Goal: Share content: Share content

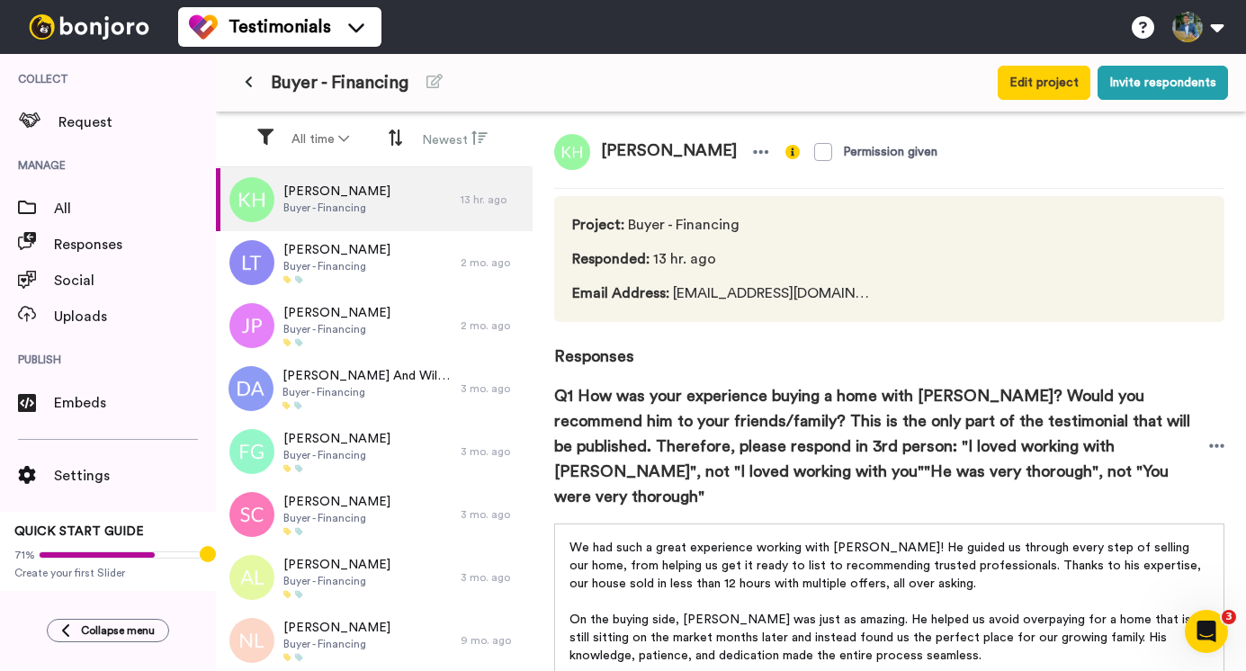
click at [753, 154] on icon at bounding box center [761, 152] width 16 height 18
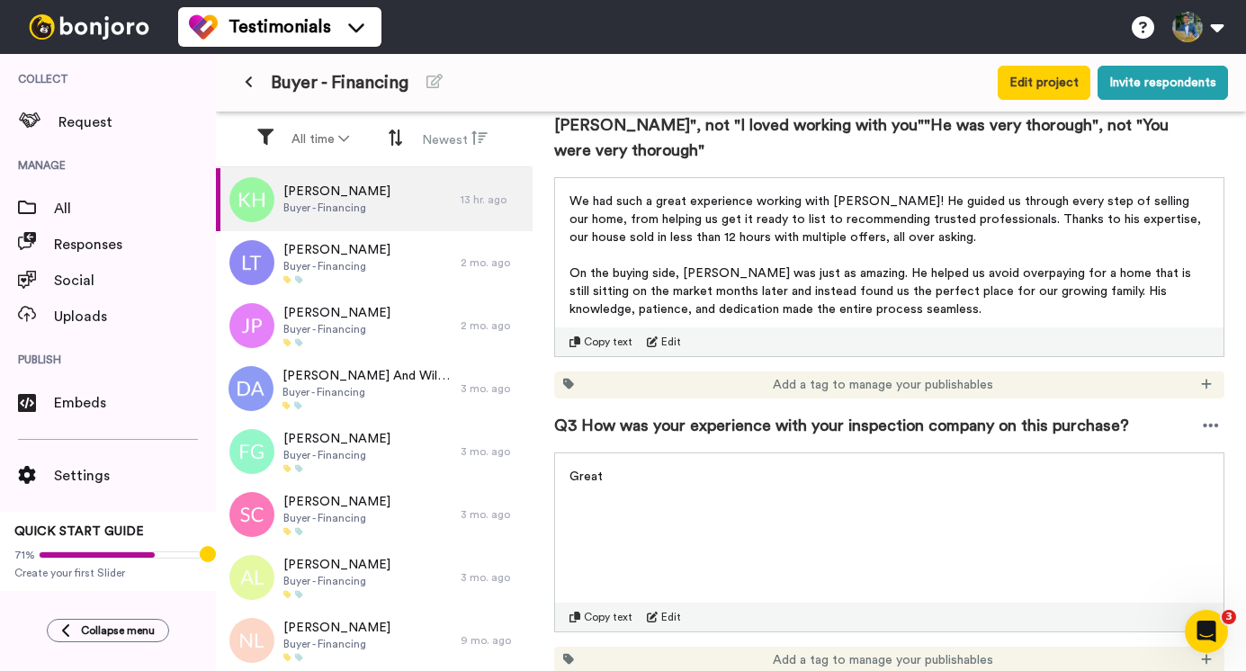
scroll to position [347, 0]
click at [568, 378] on icon at bounding box center [568, 383] width 11 height 11
click at [1201, 377] on icon at bounding box center [1206, 383] width 11 height 13
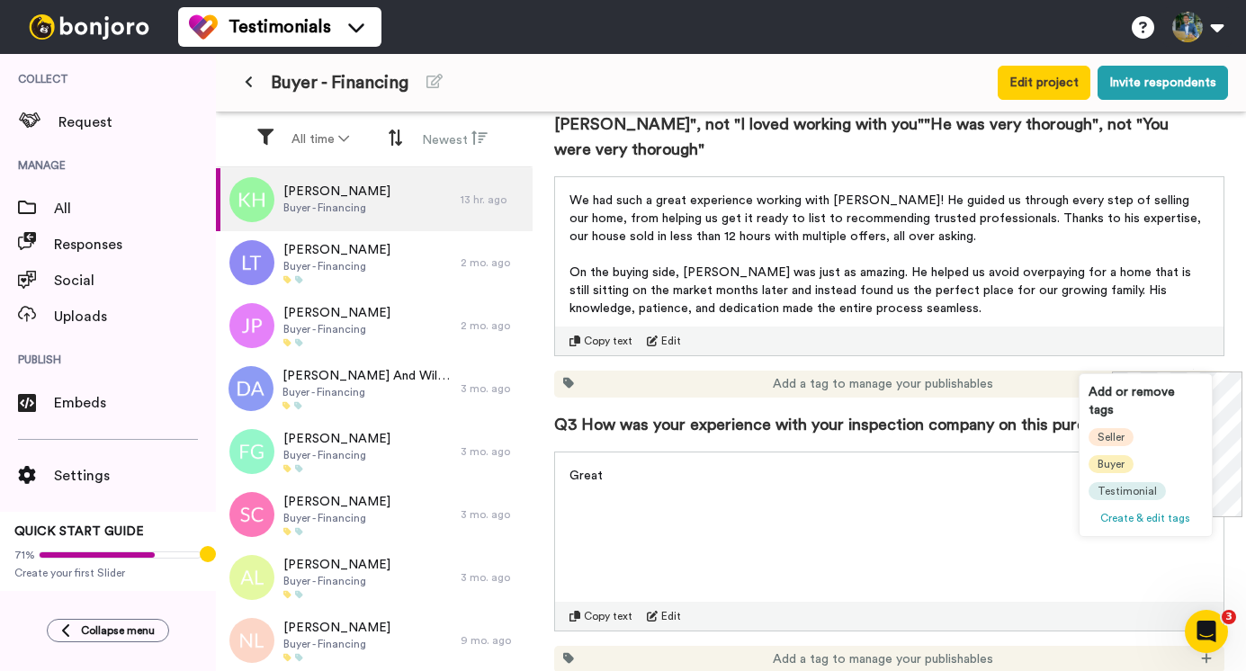
click at [1112, 457] on span "Buyer" at bounding box center [1110, 464] width 27 height 14
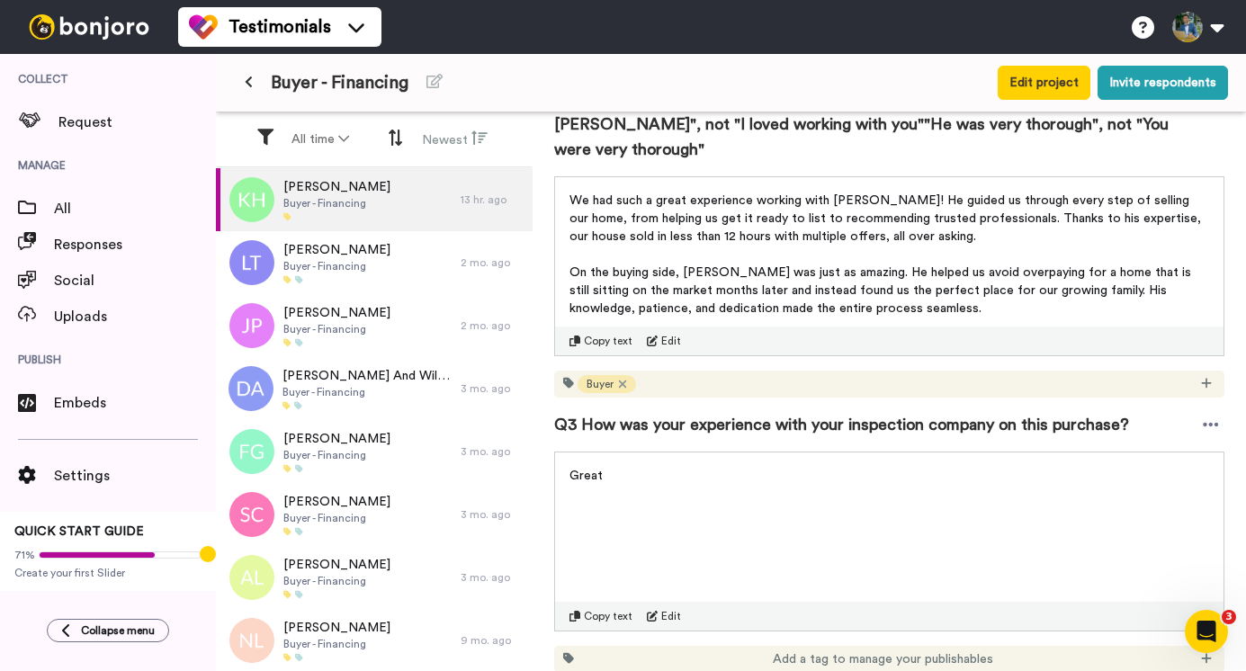
click at [1201, 378] on icon at bounding box center [1206, 383] width 10 height 10
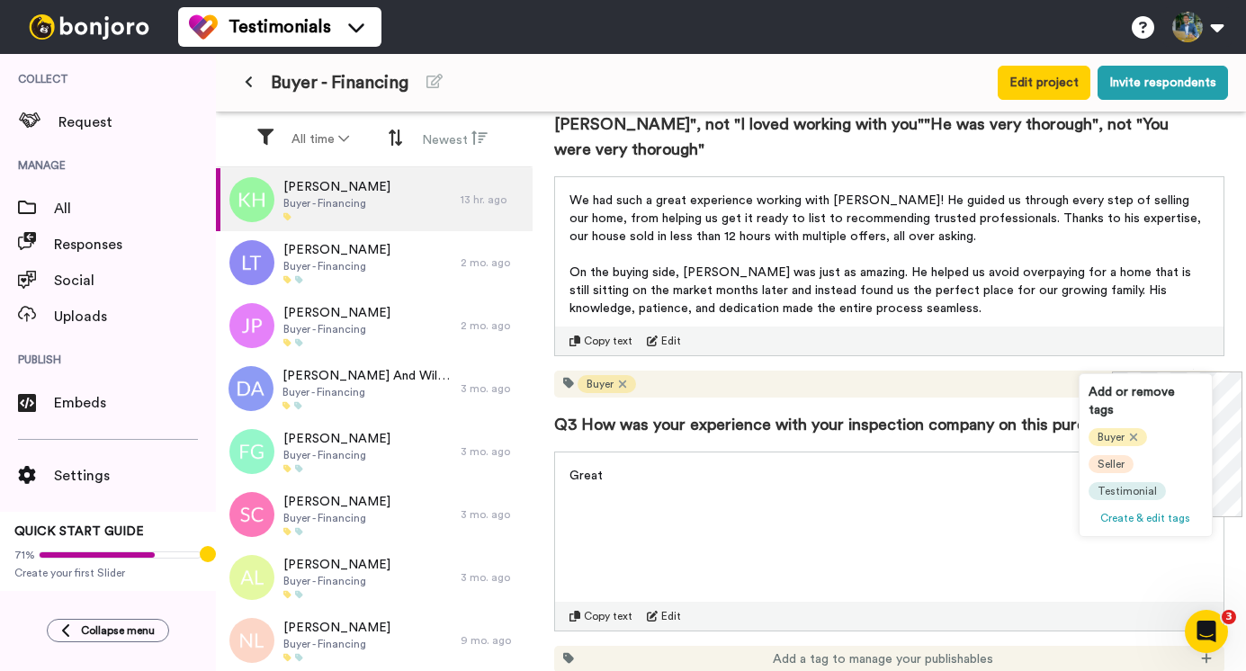
click at [1126, 484] on span "Testimonial" at bounding box center [1126, 491] width 59 height 14
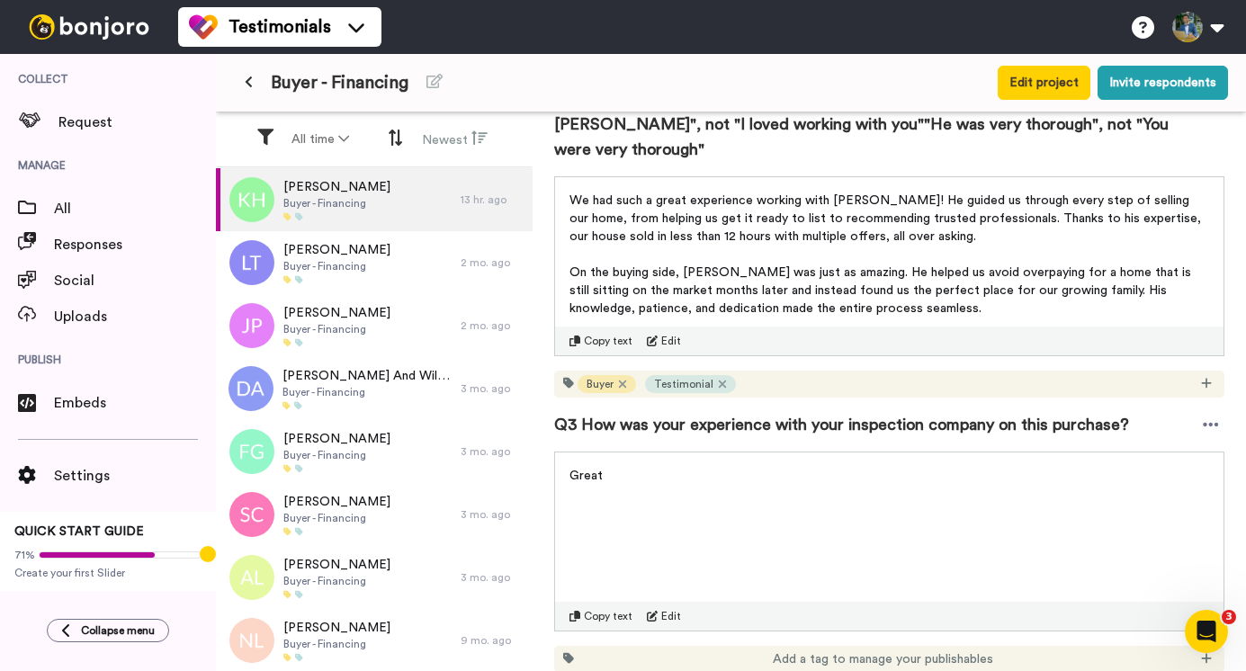
click at [1201, 377] on icon at bounding box center [1206, 383] width 11 height 13
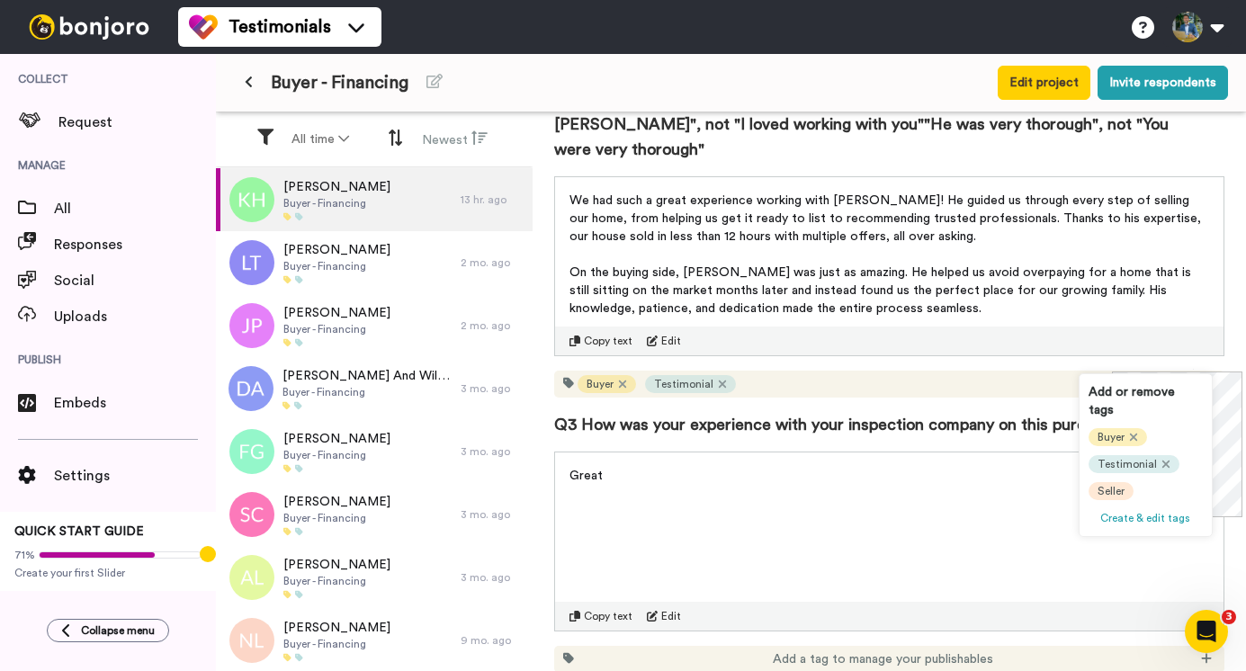
click at [1103, 484] on span "Seller" at bounding box center [1110, 491] width 27 height 14
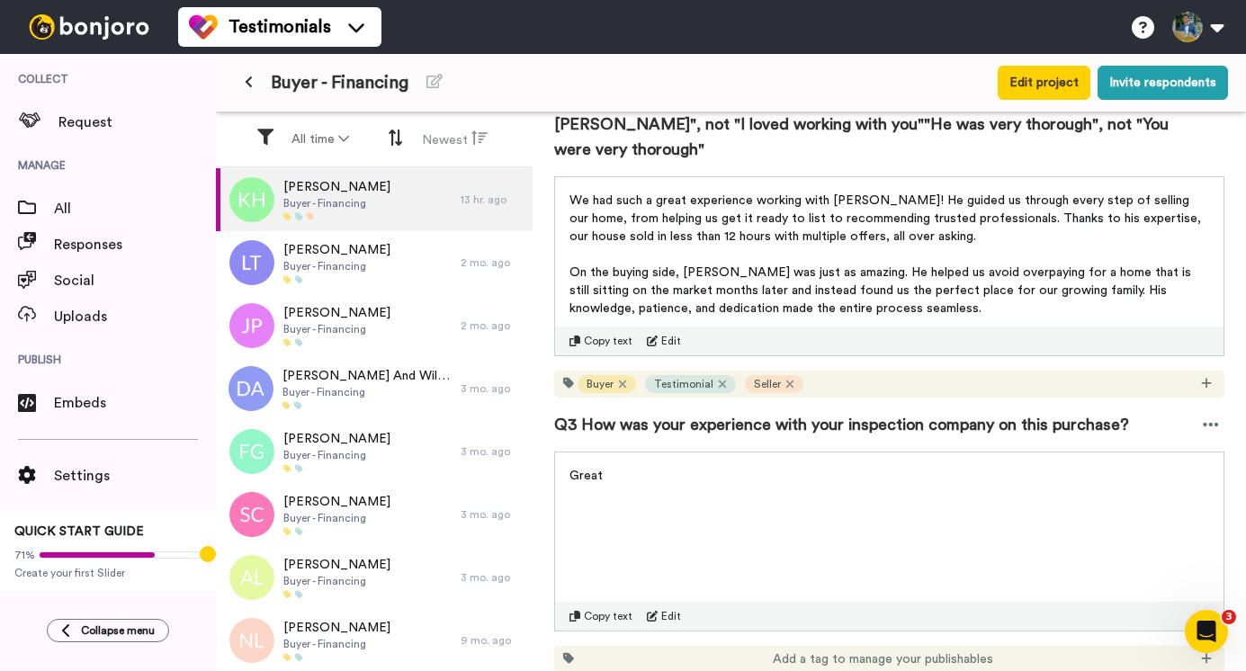
click at [941, 412] on span "Q3 How was your experience with your inspection company on this purchase?" at bounding box center [841, 424] width 575 height 25
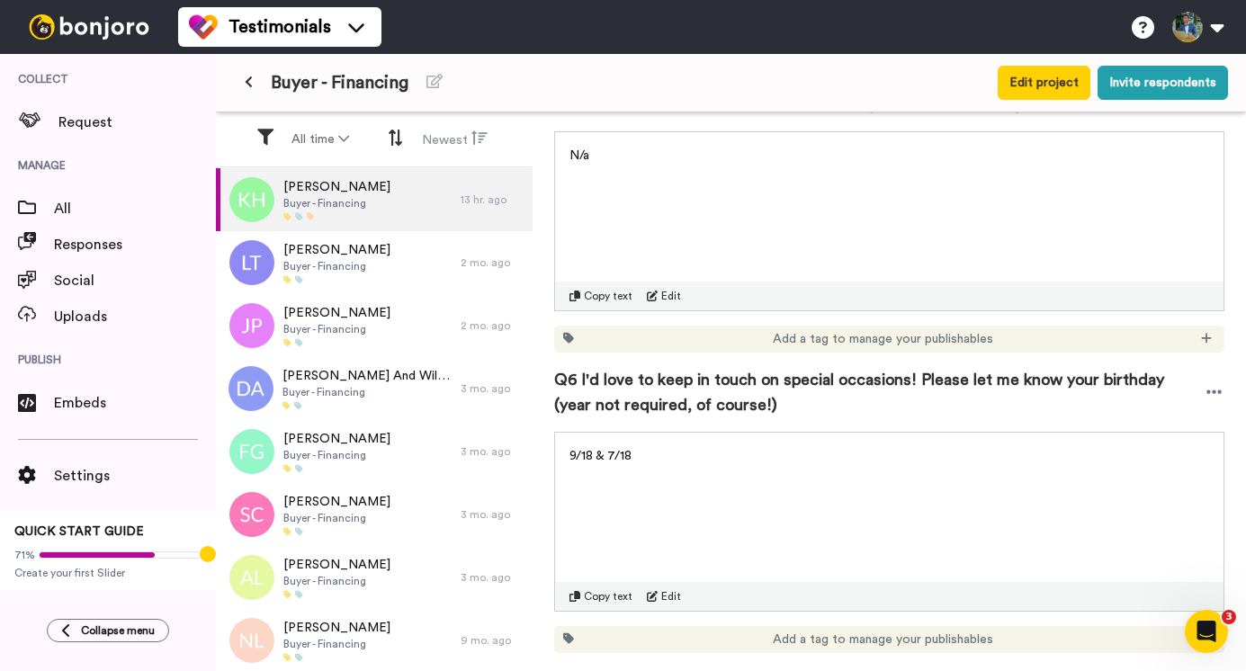
scroll to position [1238, 0]
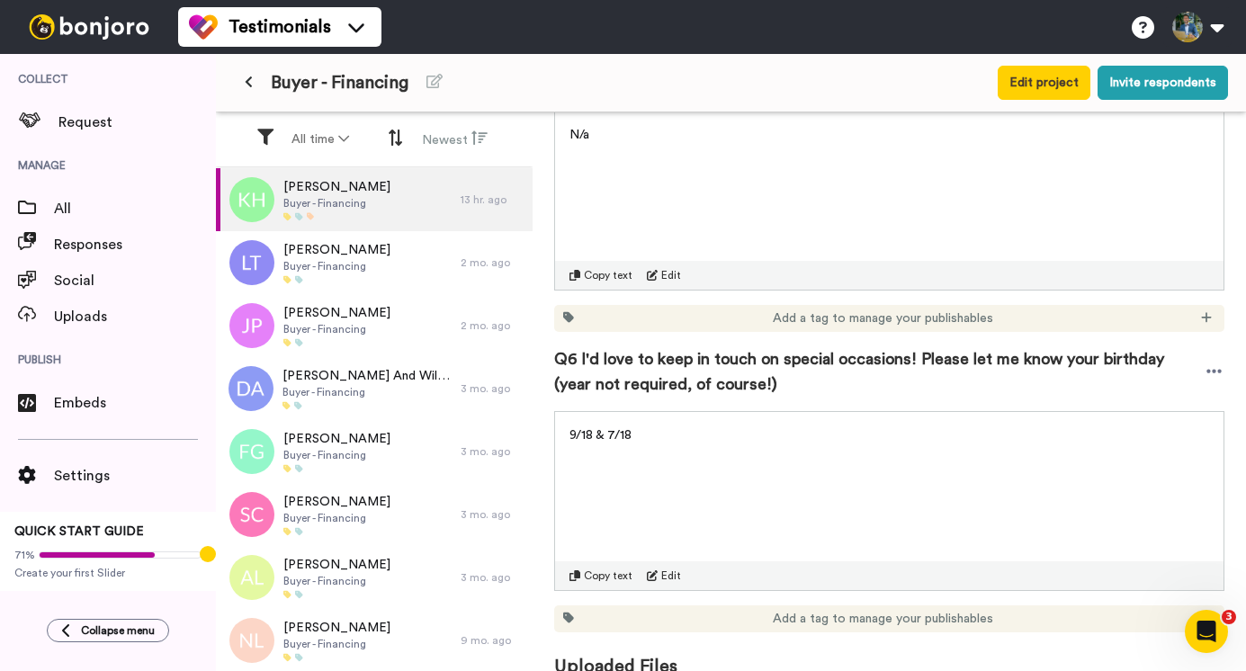
click at [660, 426] on p "9/18 & 7/18" at bounding box center [888, 435] width 639 height 18
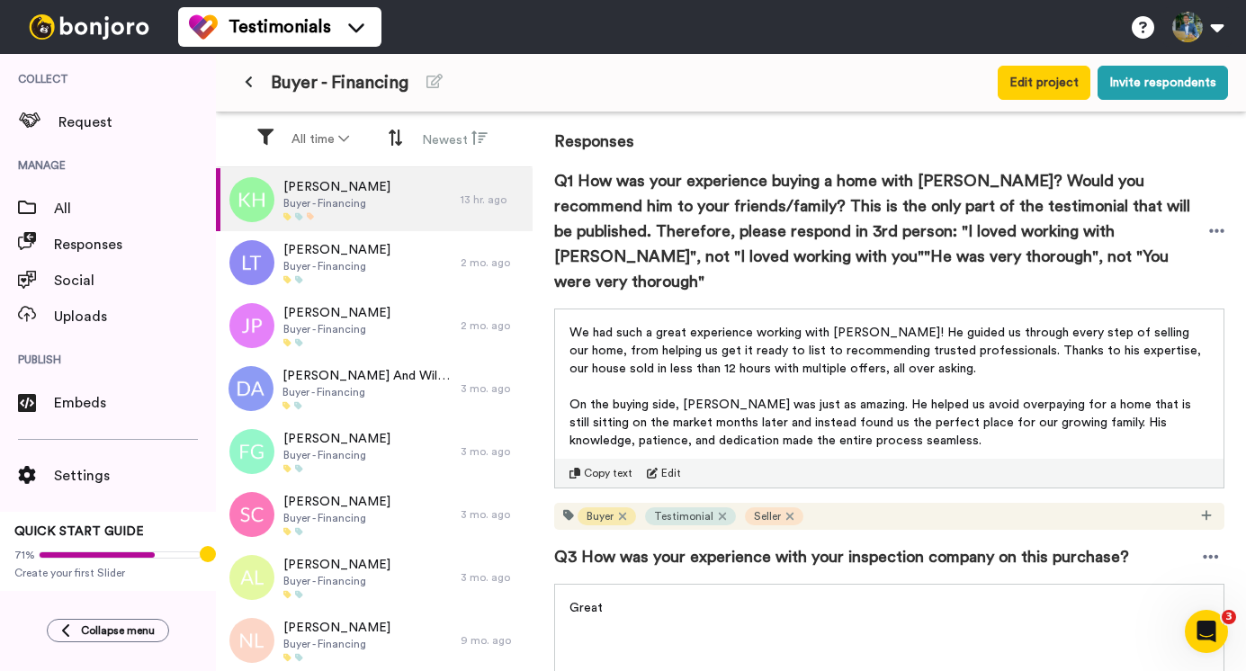
scroll to position [214, 0]
click at [1209, 223] on icon at bounding box center [1217, 232] width 16 height 18
click at [1028, 236] on span "Q1 How was your experience buying a home with [PERSON_NAME]? Would you recommen…" at bounding box center [881, 232] width 655 height 126
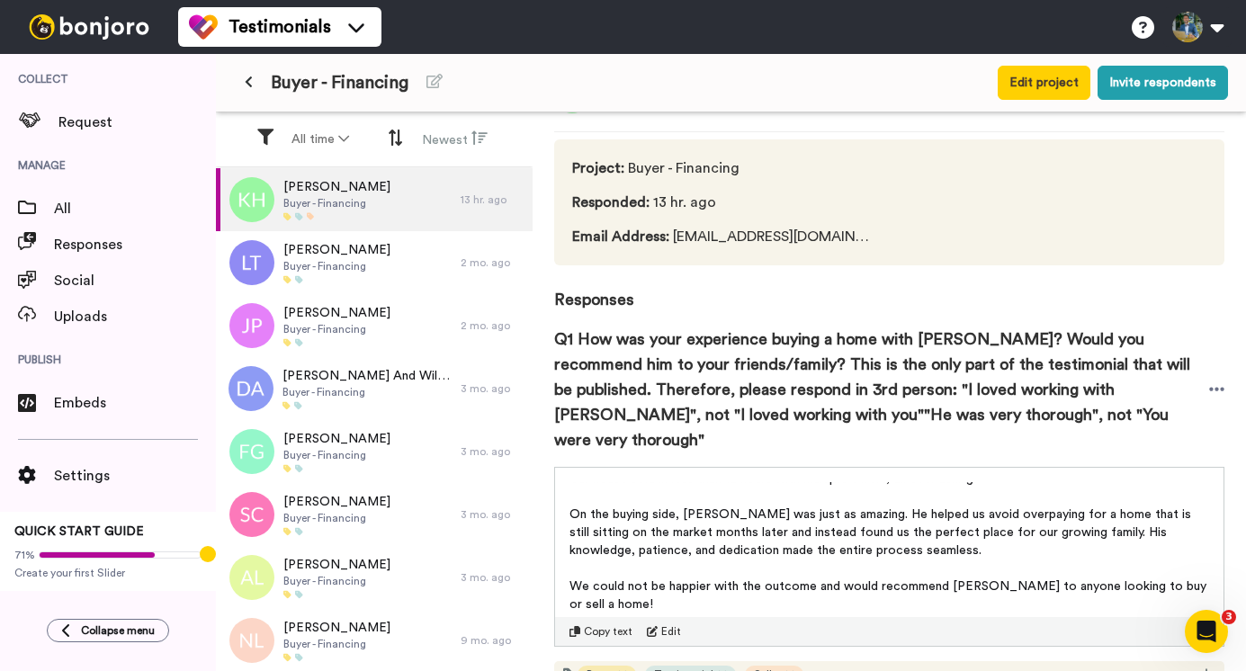
scroll to position [54, 0]
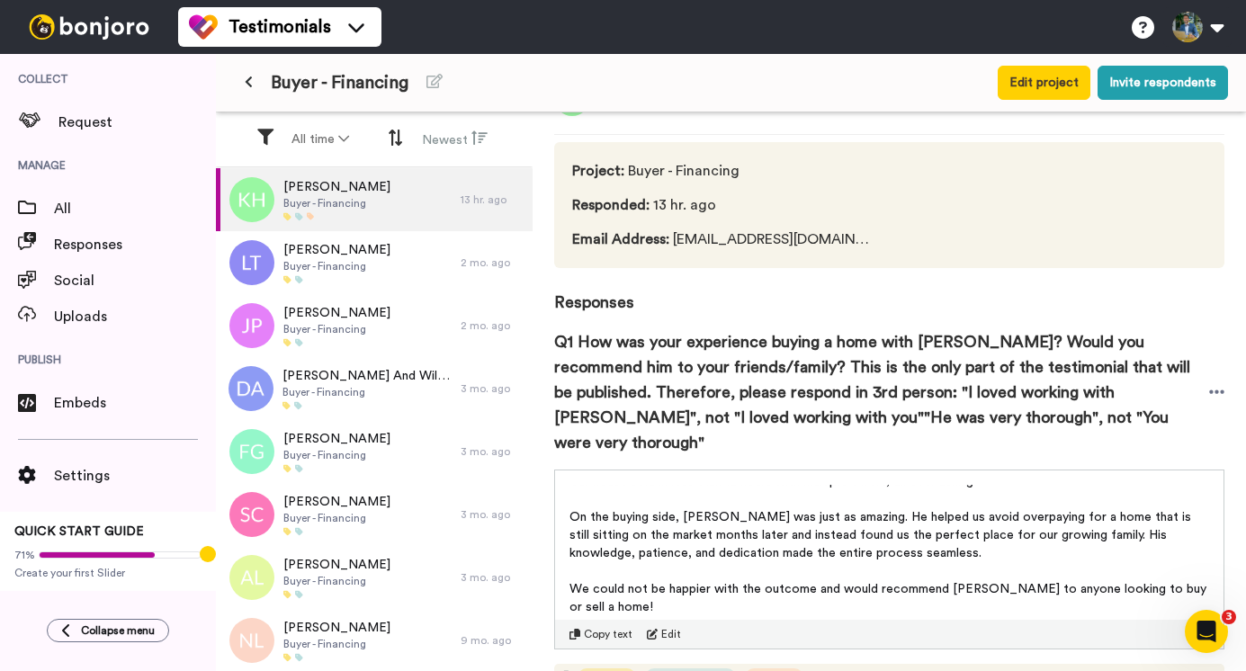
click at [771, 359] on span "Q1 How was your experience buying a home with [PERSON_NAME]? Would you recommen…" at bounding box center [881, 392] width 655 height 126
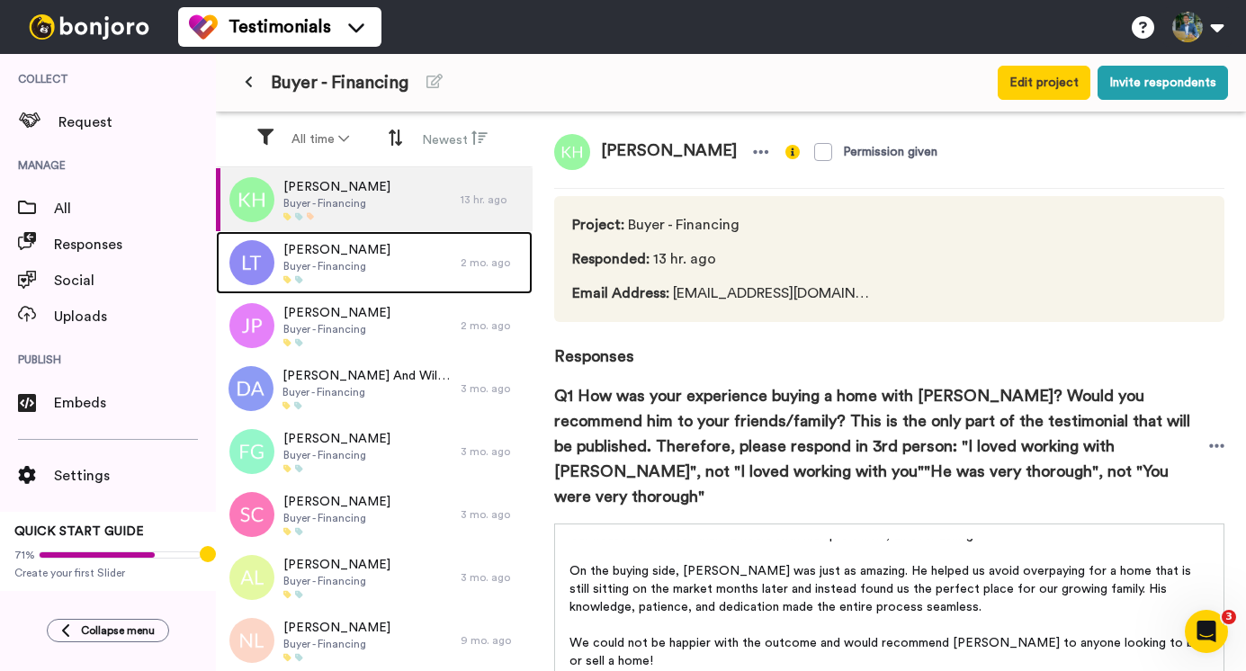
click at [407, 273] on div "[PERSON_NAME] - Financing" at bounding box center [338, 262] width 245 height 63
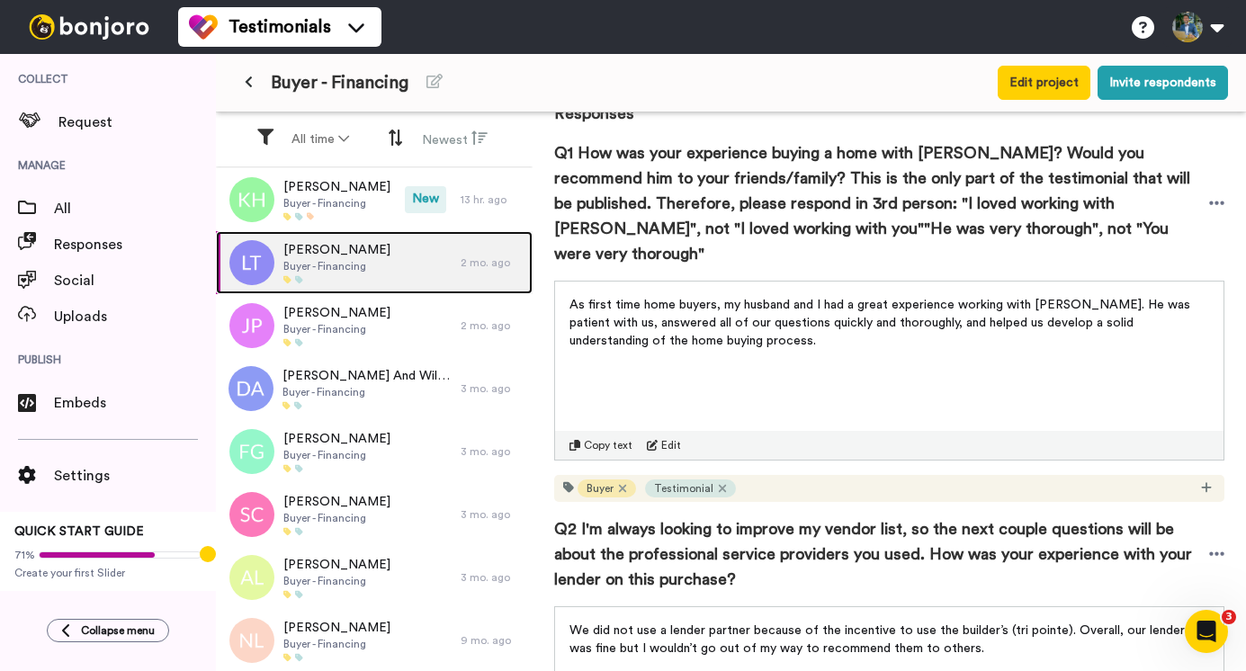
scroll to position [244, 0]
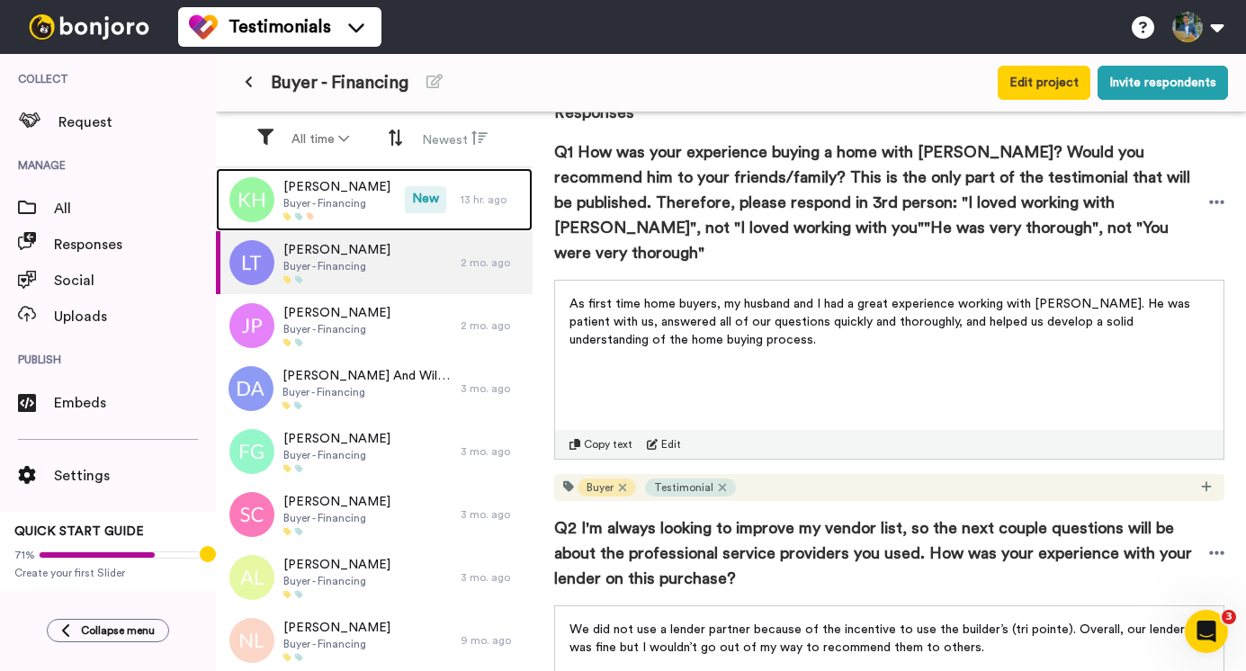
click at [347, 199] on span "Buyer - Financing" at bounding box center [336, 203] width 107 height 14
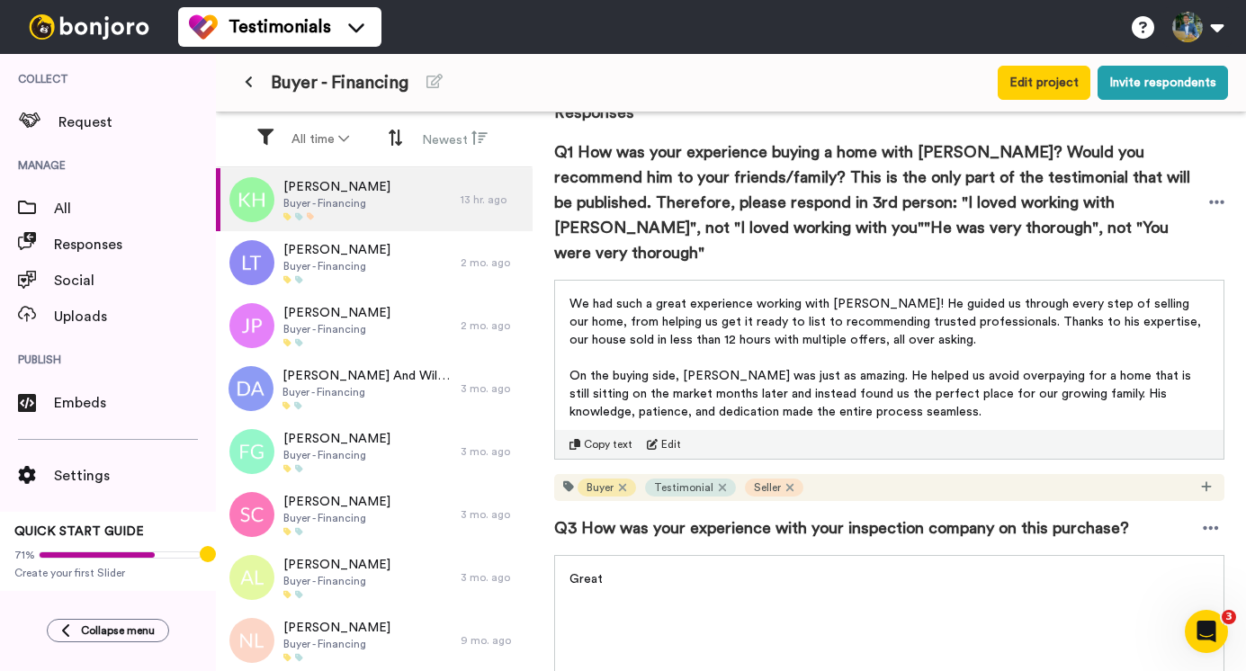
click at [786, 481] on icon at bounding box center [789, 487] width 9 height 13
click at [88, 408] on span "Embeds" at bounding box center [135, 403] width 162 height 22
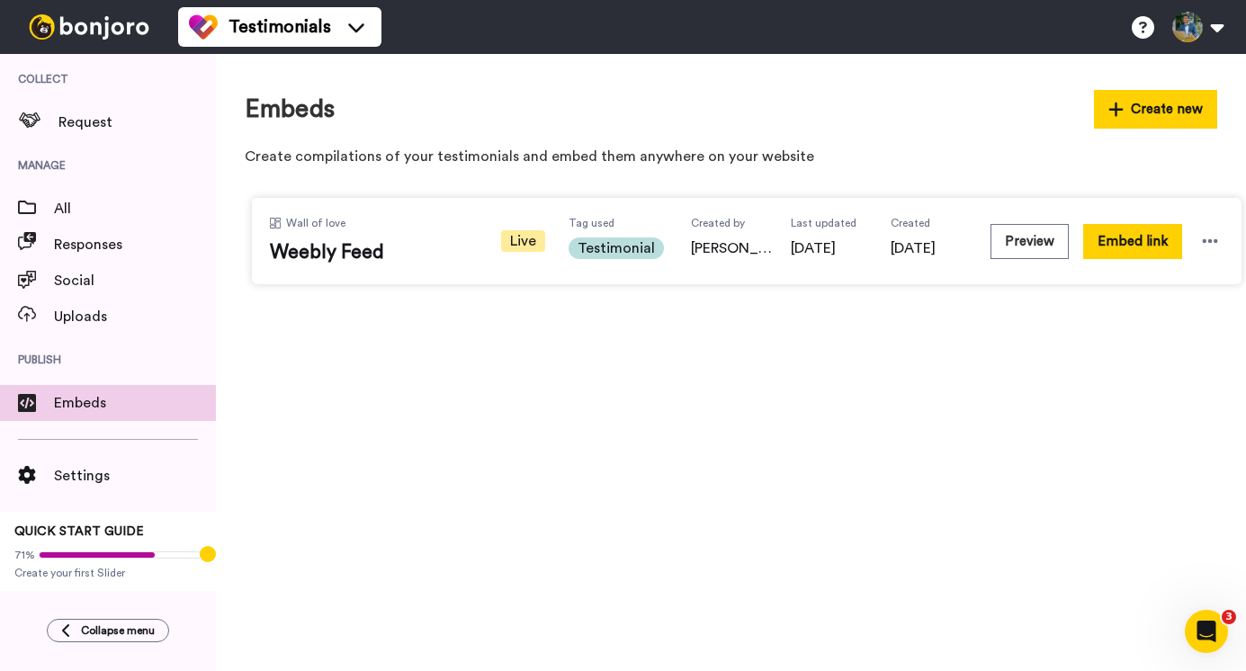
click at [1203, 245] on icon at bounding box center [1210, 241] width 18 height 18
click at [1053, 269] on div "Wall of love Weebly Feed Live Tag used Testimonial Created by Matt Martin Last …" at bounding box center [746, 241] width 989 height 86
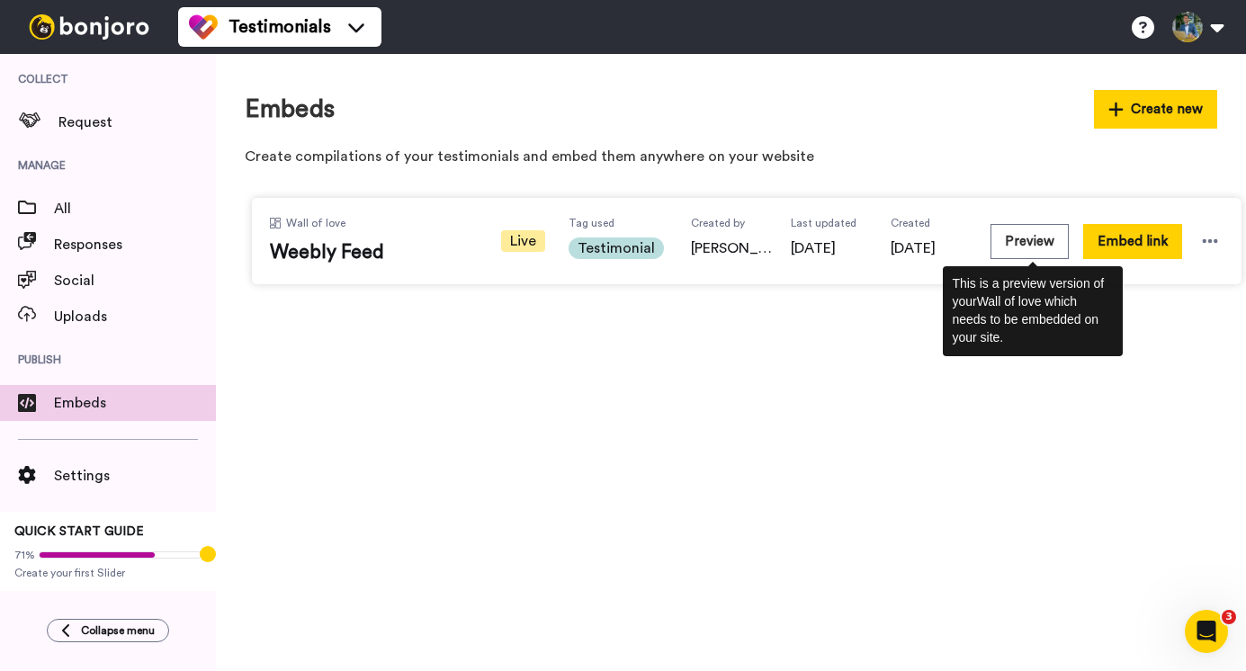
click at [1039, 246] on button "Preview" at bounding box center [1029, 241] width 78 height 35
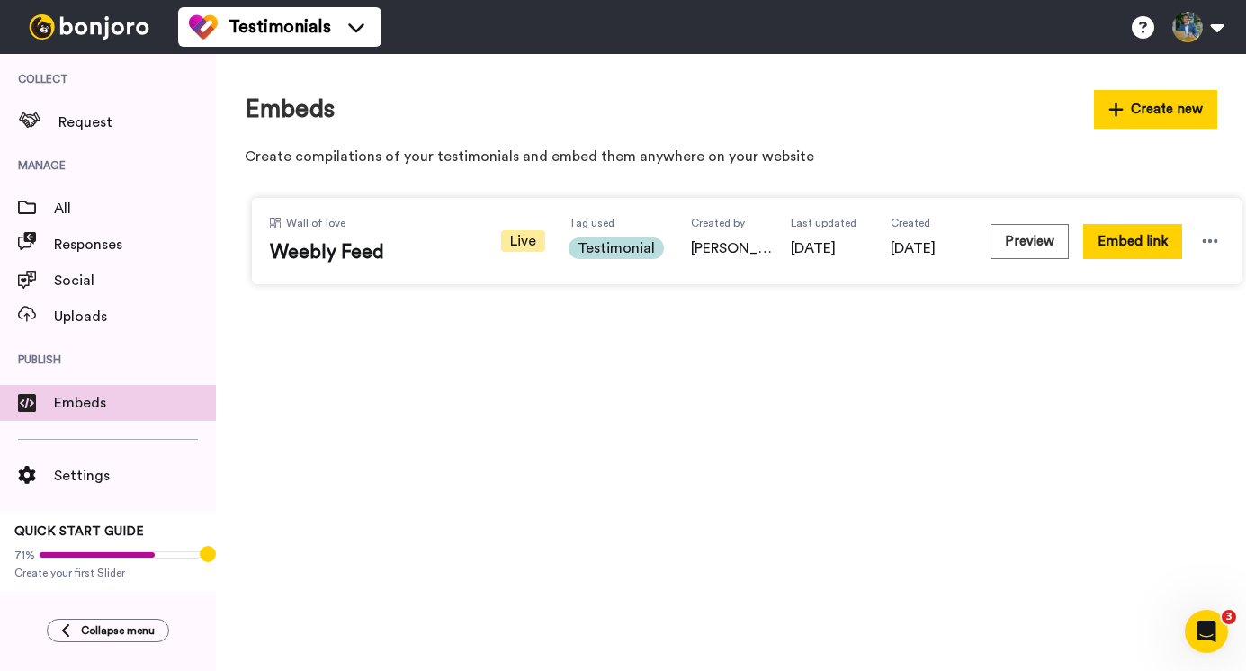
click at [462, 248] on span "Weebly Feed" at bounding box center [373, 252] width 207 height 27
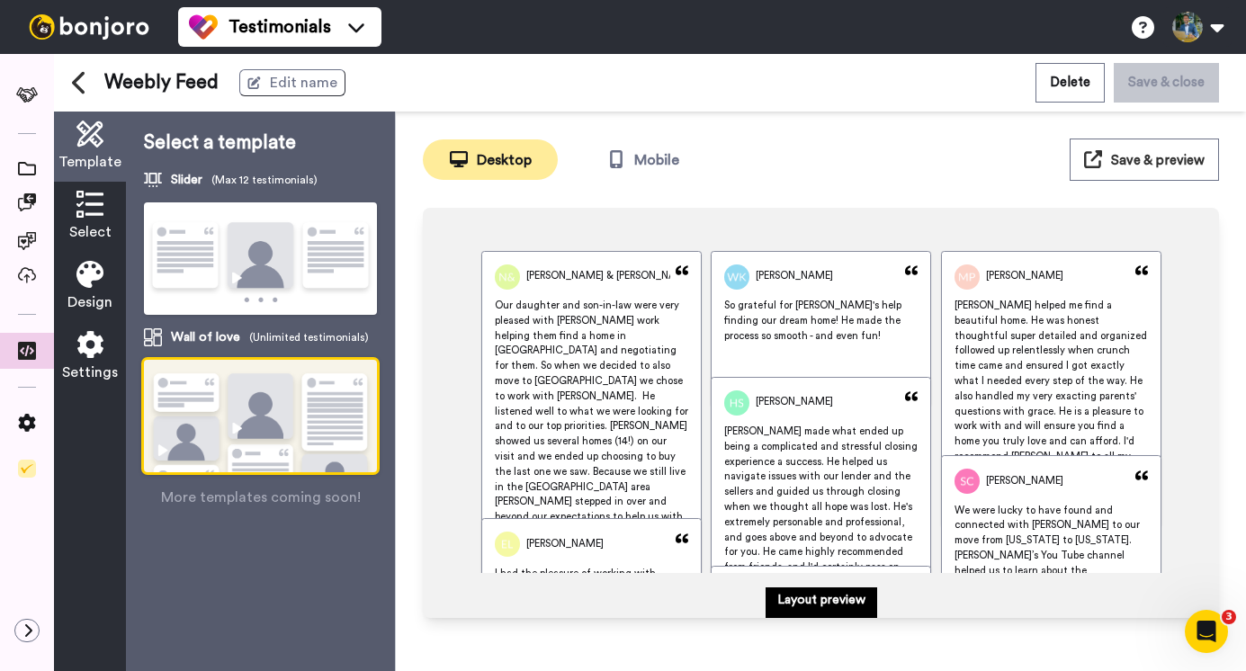
click at [106, 205] on div "Select" at bounding box center [90, 217] width 72 height 70
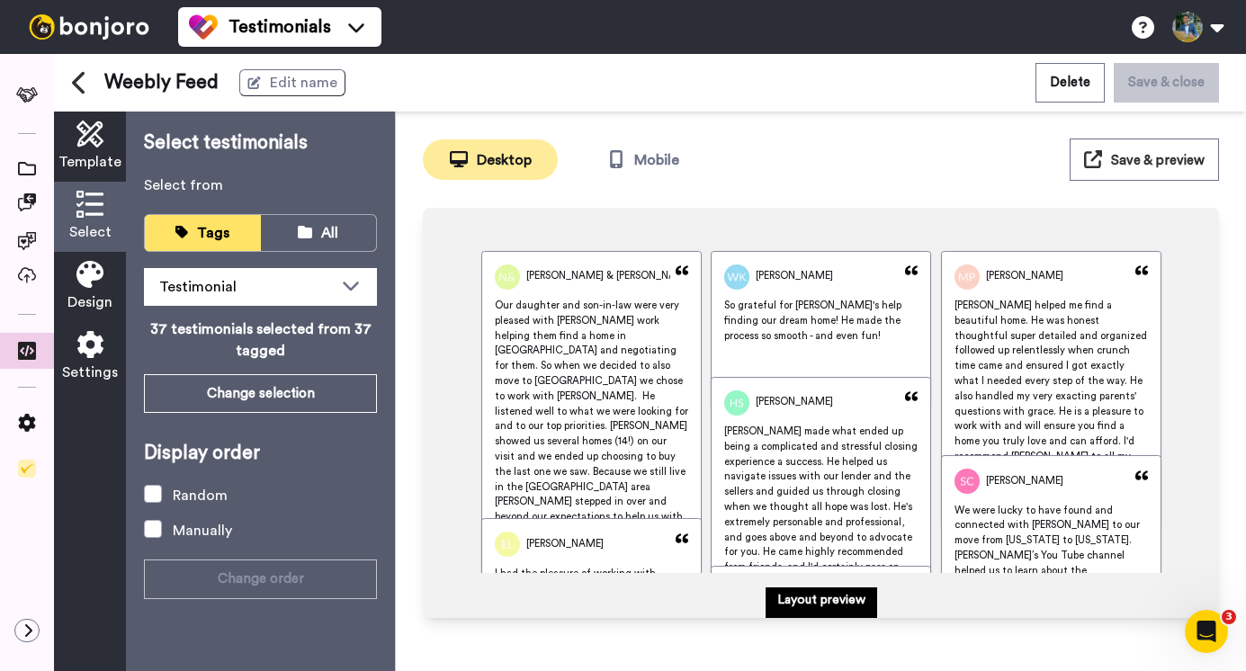
click at [328, 287] on div "Testimonial" at bounding box center [246, 287] width 174 height 22
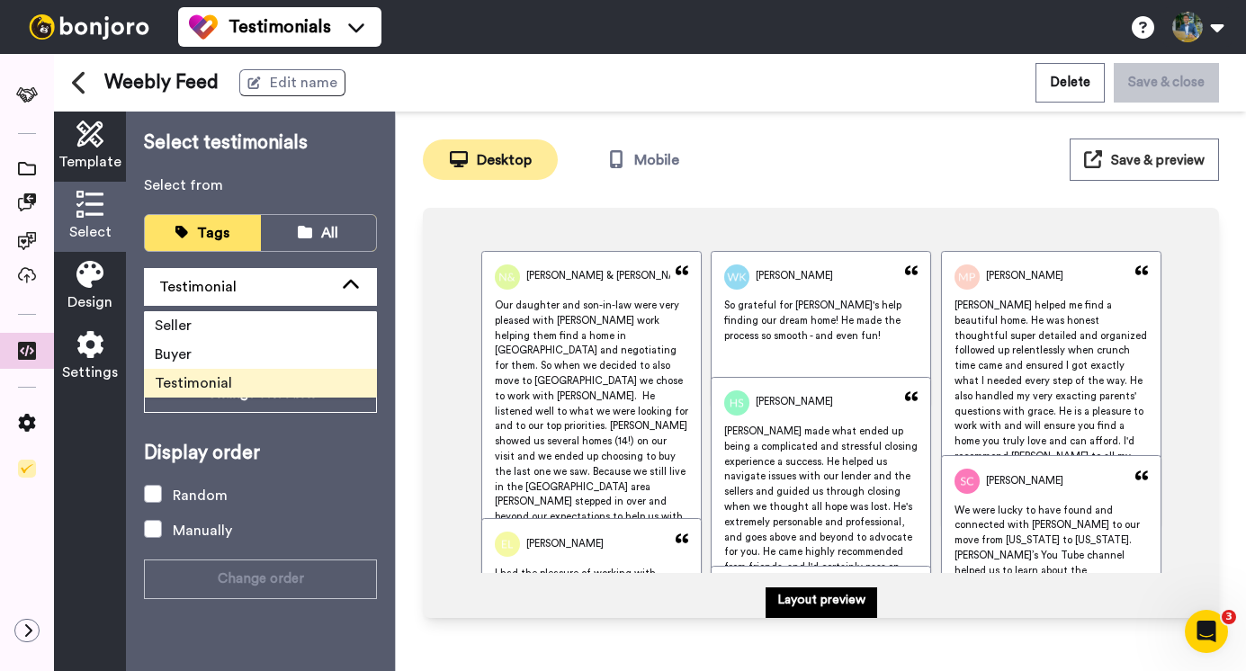
click at [328, 287] on div "Testimonial" at bounding box center [246, 287] width 174 height 22
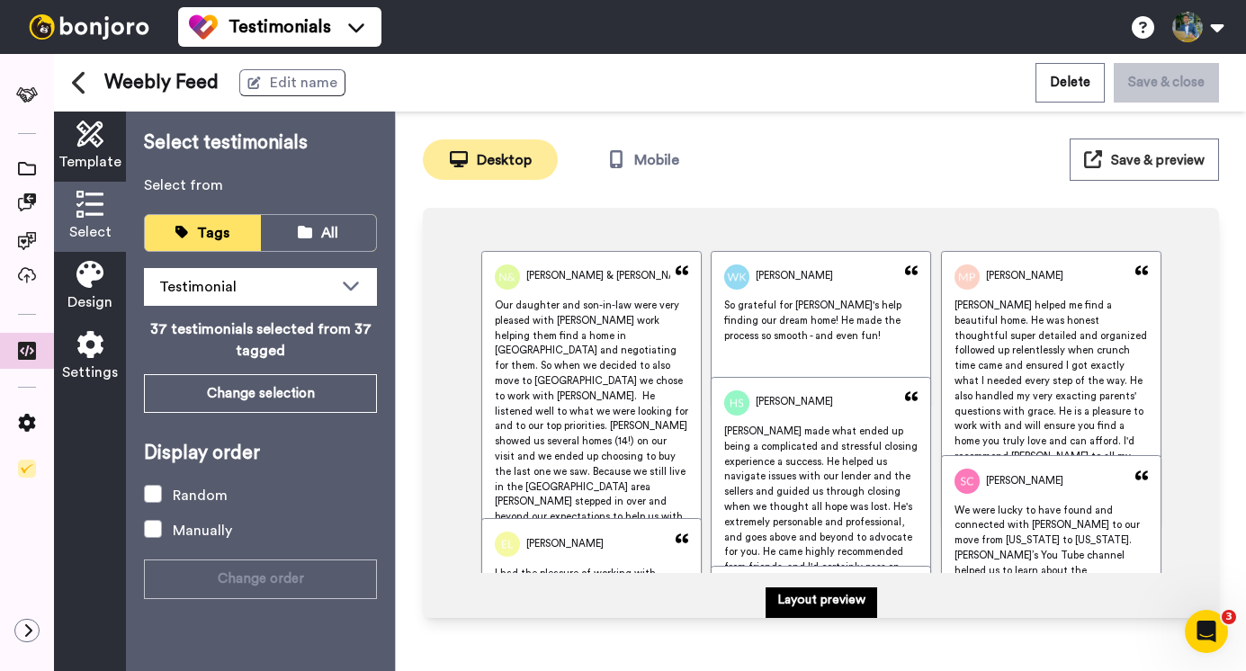
click at [312, 246] on button "All" at bounding box center [319, 233] width 116 height 36
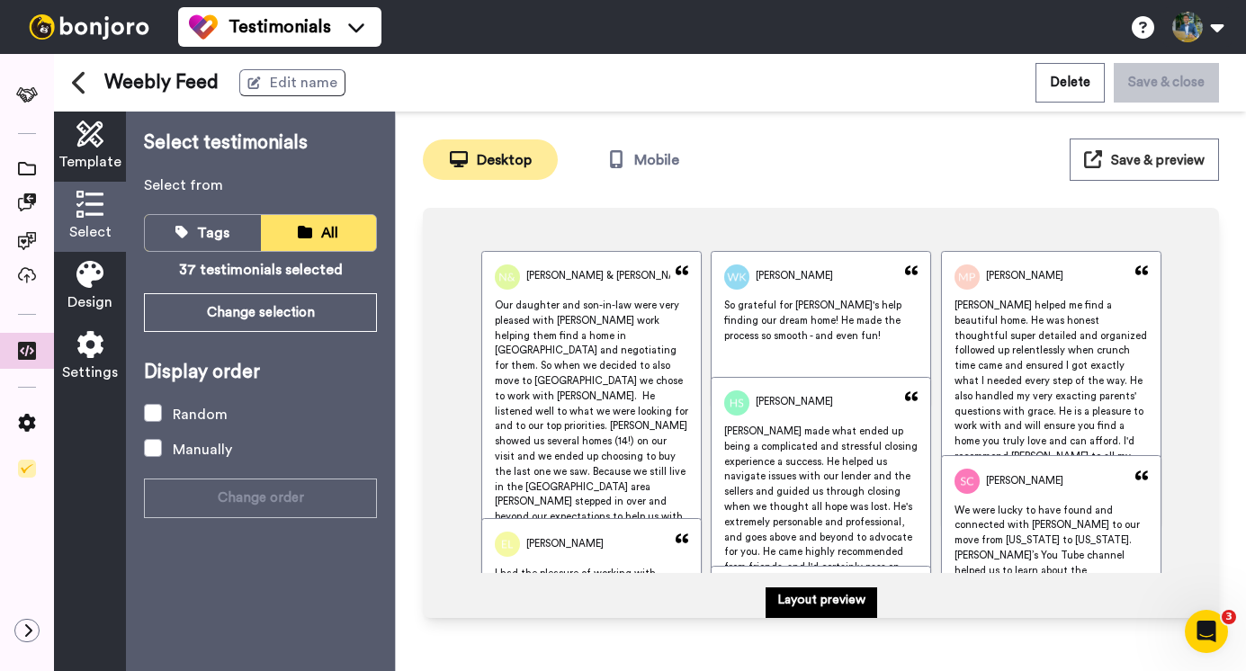
click at [214, 236] on span "Tags" at bounding box center [213, 233] width 32 height 14
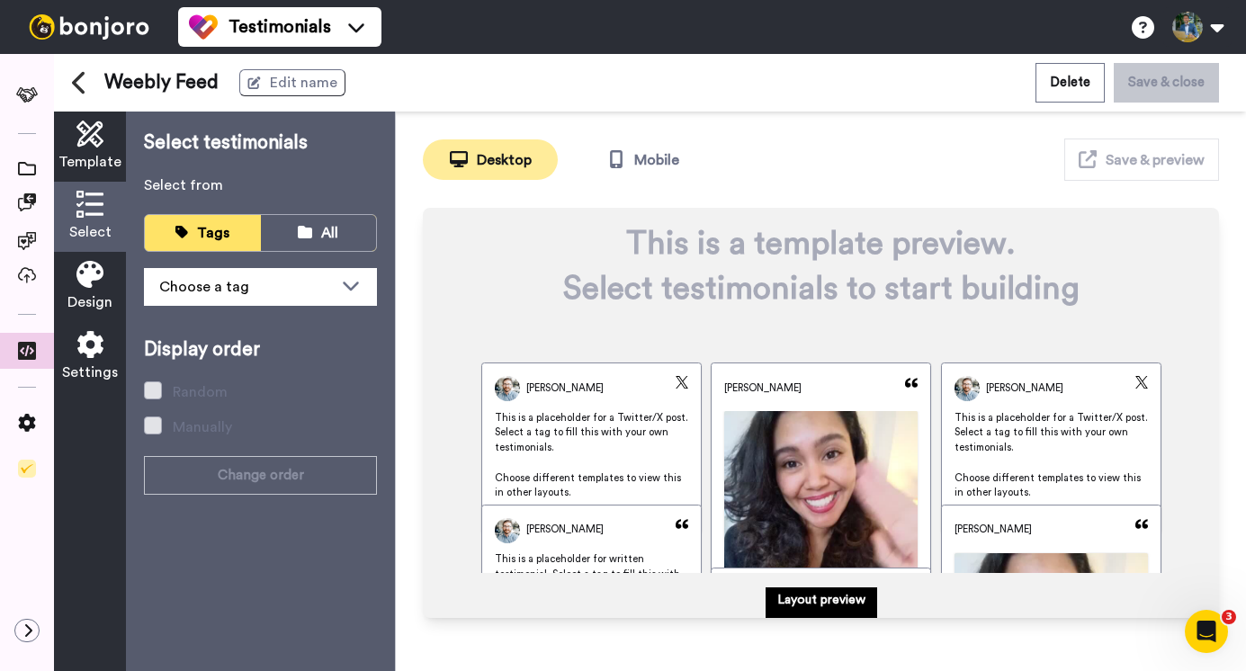
click at [236, 292] on div "Choose a tag" at bounding box center [246, 287] width 174 height 22
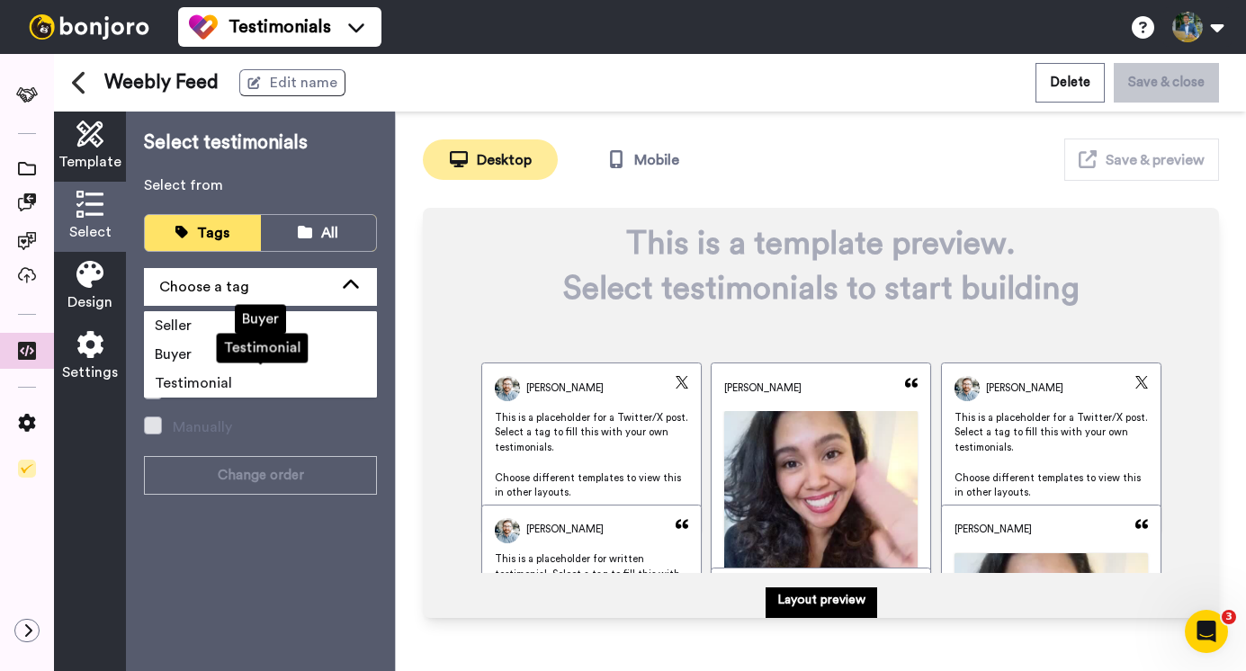
click at [212, 382] on span "Testimonial" at bounding box center [193, 383] width 77 height 14
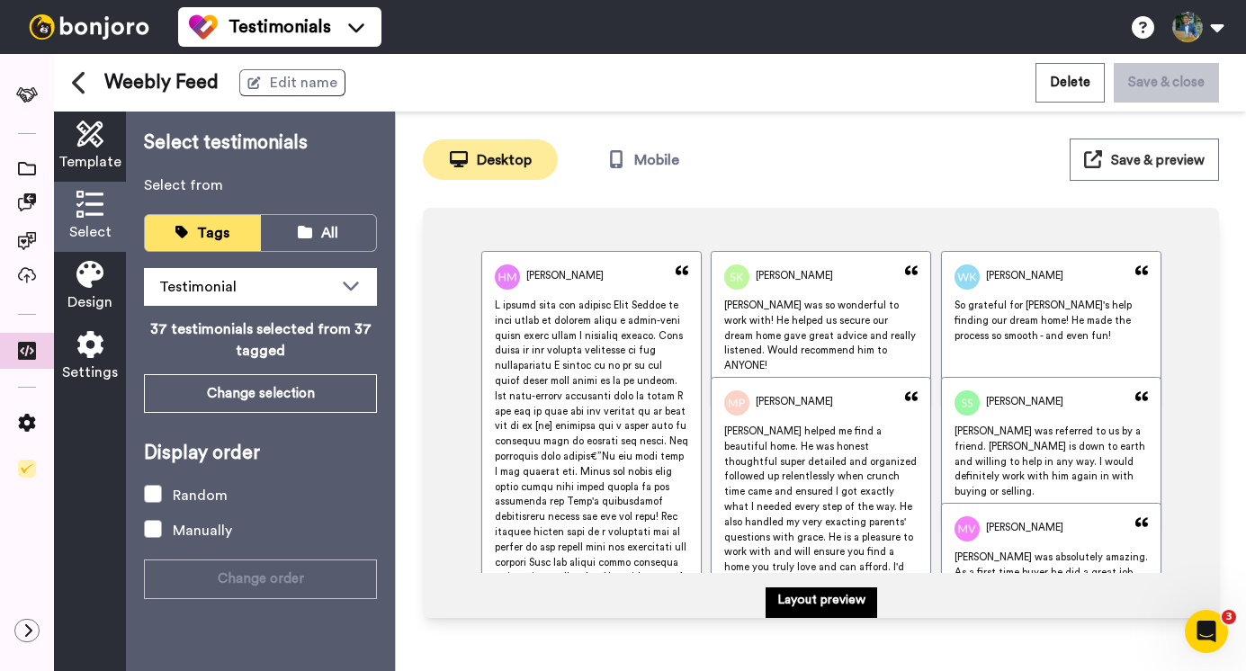
click at [91, 273] on icon at bounding box center [89, 274] width 27 height 27
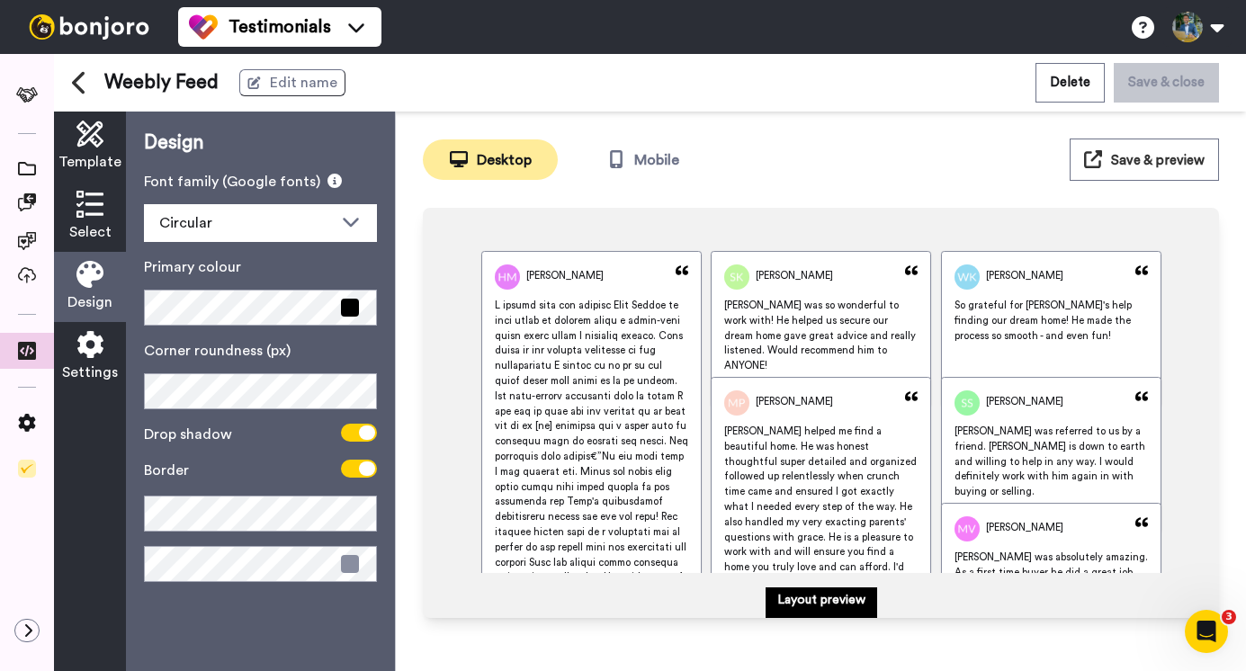
click at [82, 349] on icon at bounding box center [89, 344] width 27 height 27
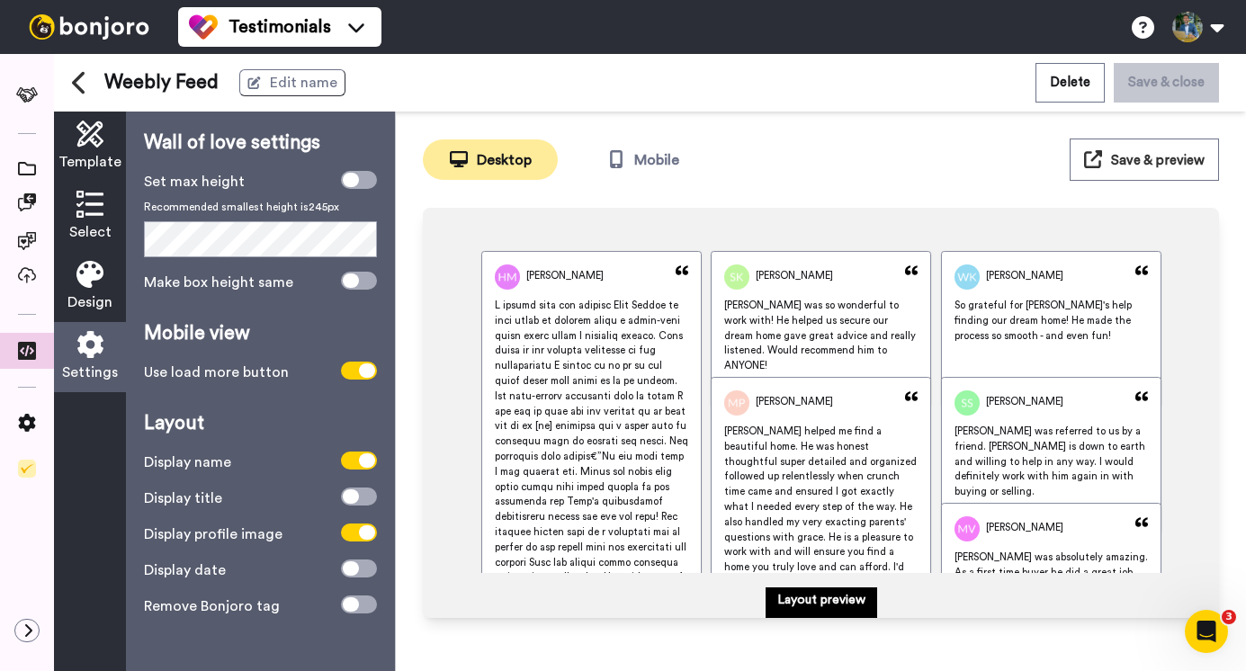
click at [368, 607] on span at bounding box center [359, 604] width 36 height 18
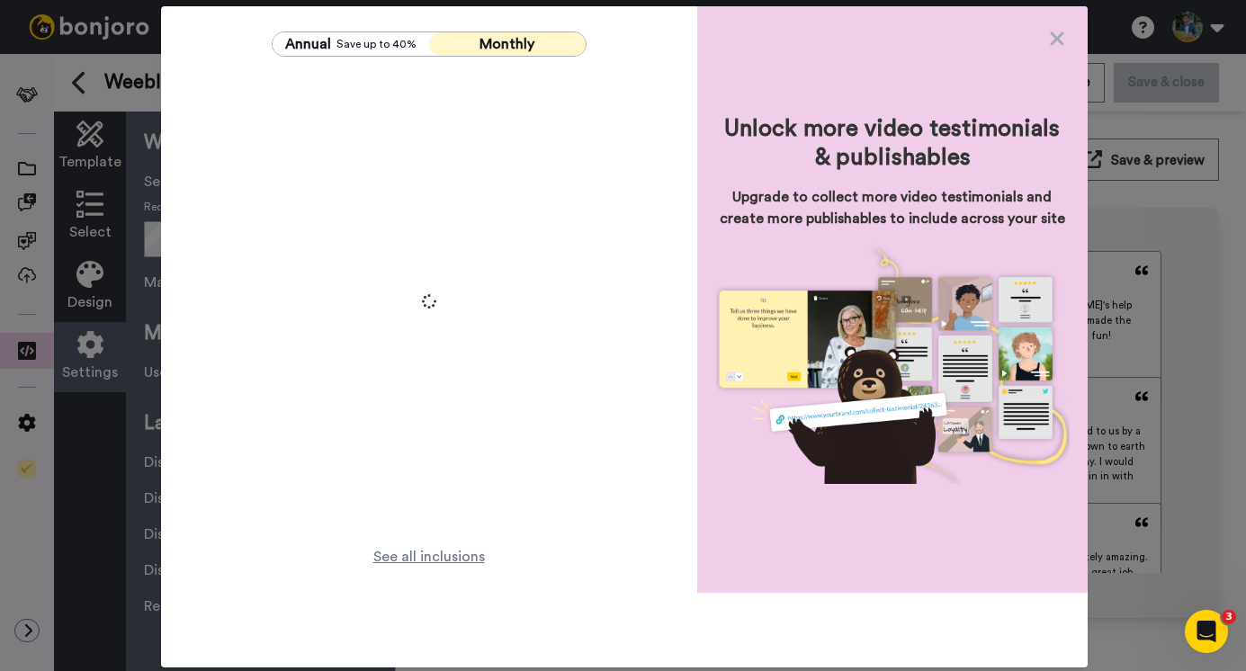
click at [1050, 41] on icon at bounding box center [1056, 37] width 13 height 13
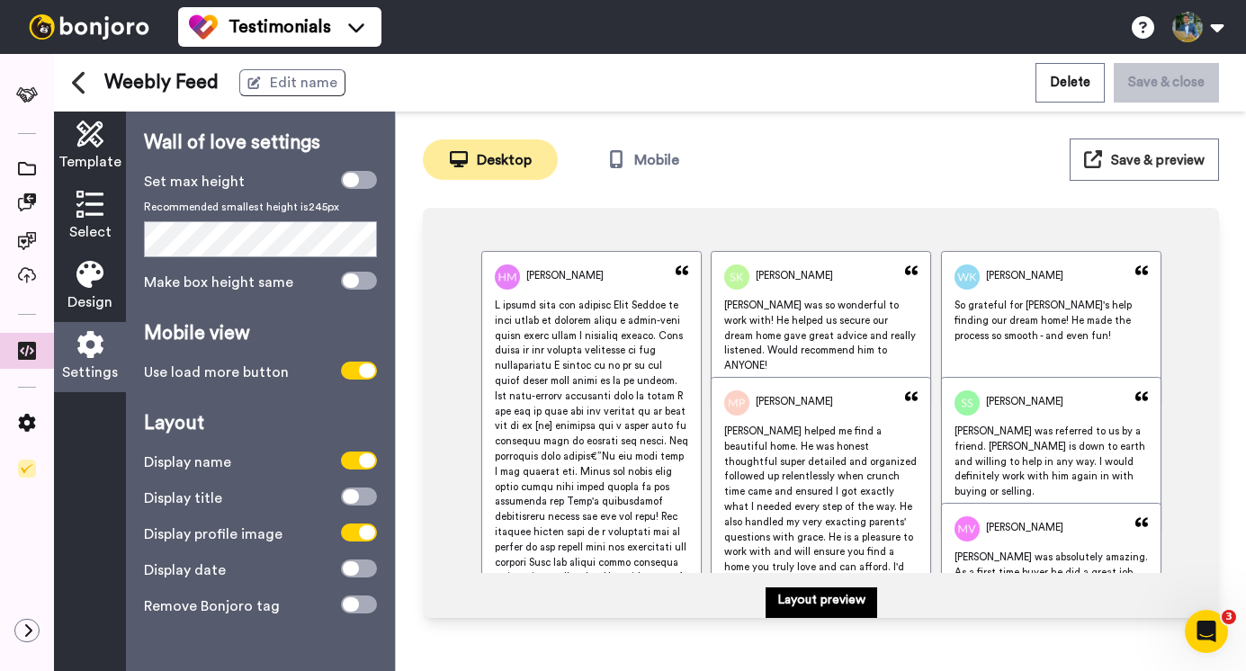
click at [85, 210] on icon at bounding box center [89, 204] width 27 height 27
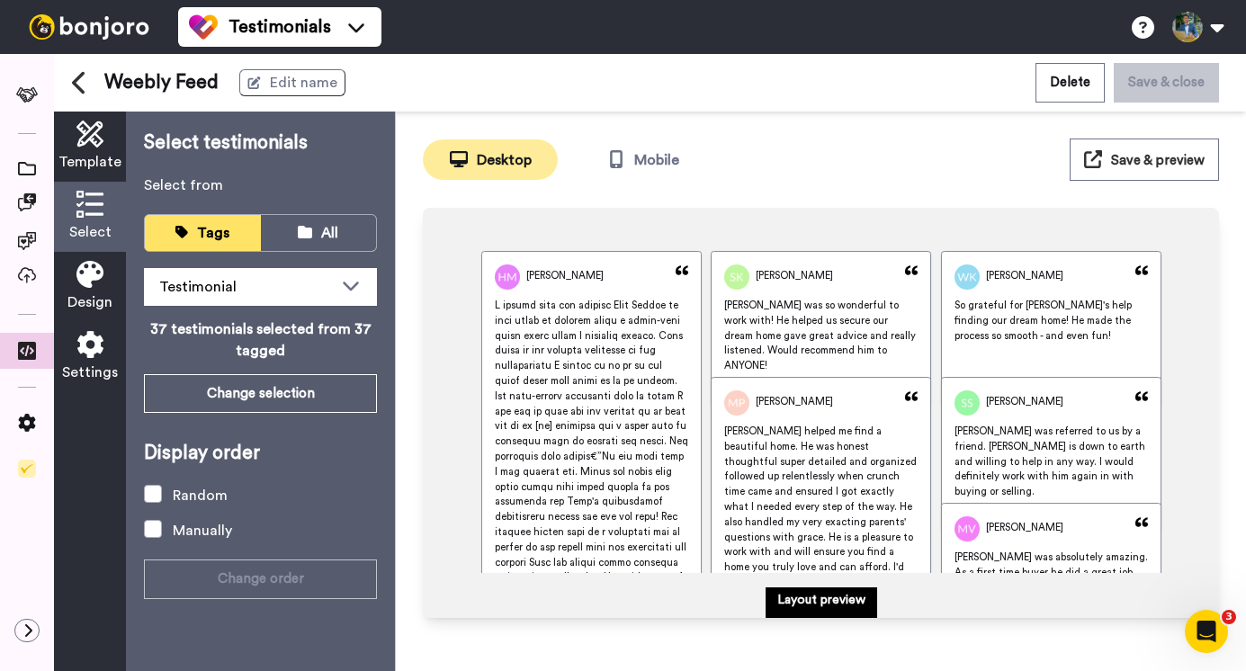
click at [84, 153] on span "Template" at bounding box center [89, 162] width 63 height 22
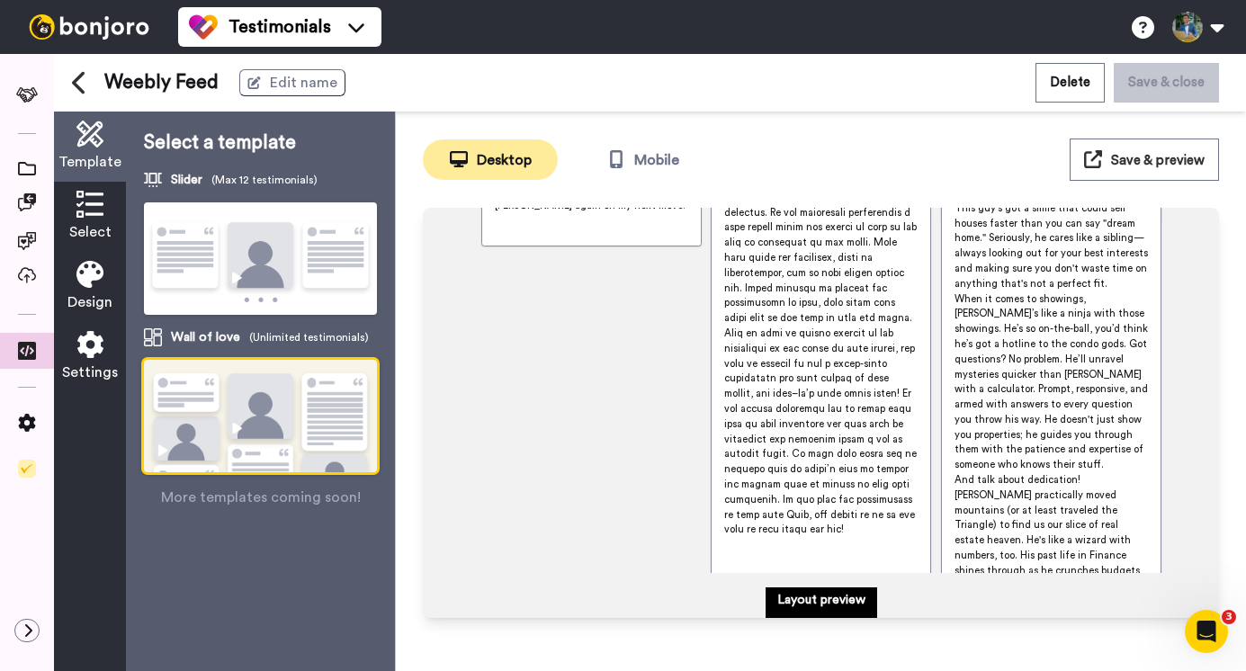
scroll to position [3010, 0]
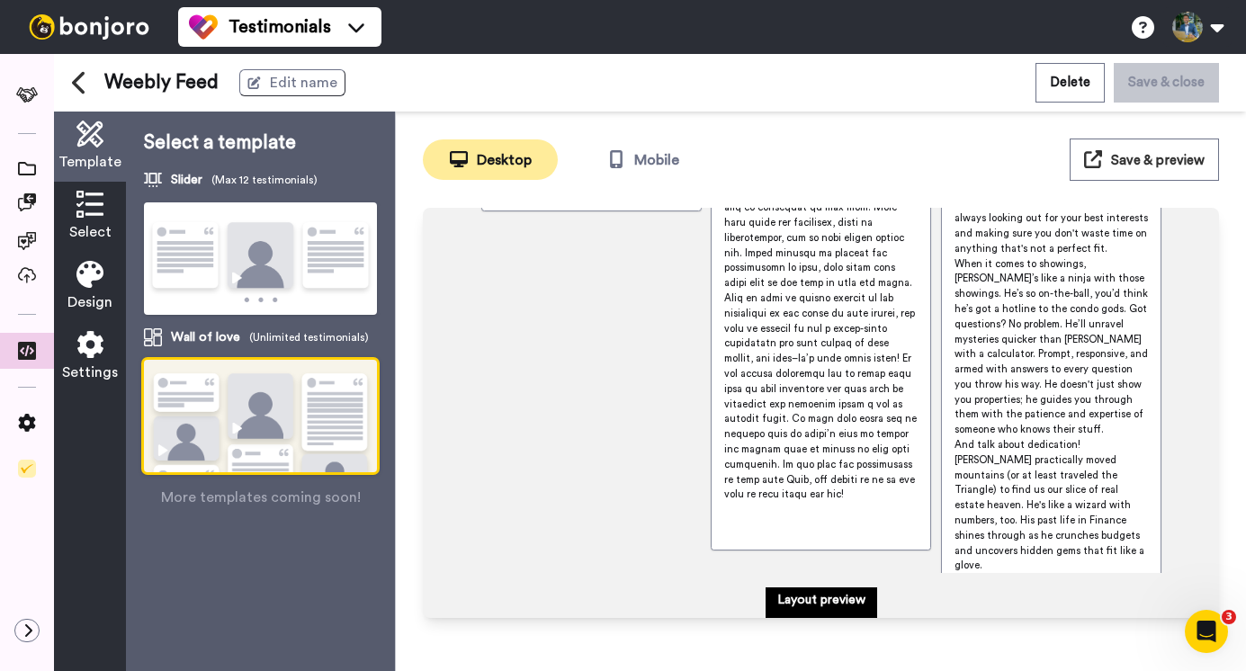
click at [1124, 169] on button "Save & preview" at bounding box center [1143, 160] width 149 height 42
click at [75, 91] on icon at bounding box center [80, 82] width 16 height 25
